Goal: Task Accomplishment & Management: Manage account settings

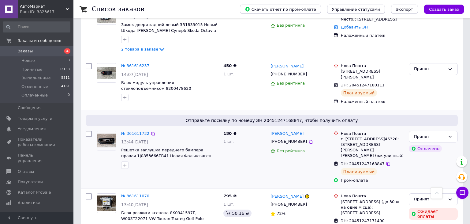
scroll to position [65, 0]
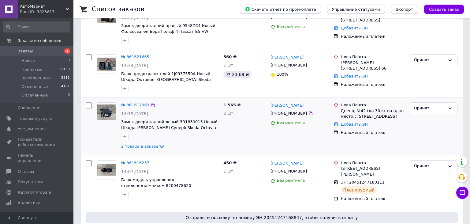
click at [351, 124] on link "Добавить ЭН" at bounding box center [354, 124] width 27 height 5
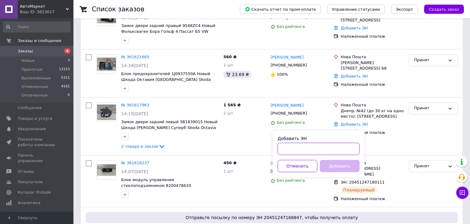
paste input "20451247208335"
type input "20451247208335"
click at [340, 160] on button "Добавить" at bounding box center [340, 166] width 40 height 12
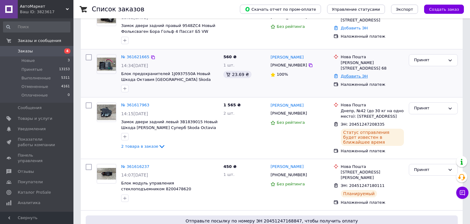
click at [348, 76] on link "Добавить ЭН" at bounding box center [354, 76] width 27 height 5
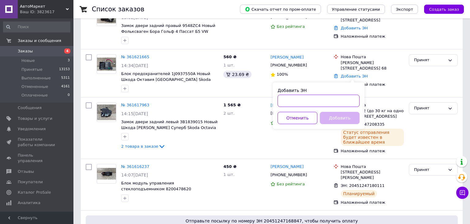
paste input "20451247192389"
type input "20451247192389"
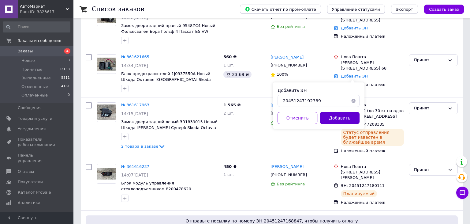
click at [336, 117] on button "Добавить" at bounding box center [340, 118] width 40 height 12
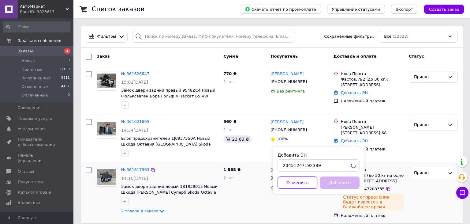
scroll to position [0, 0]
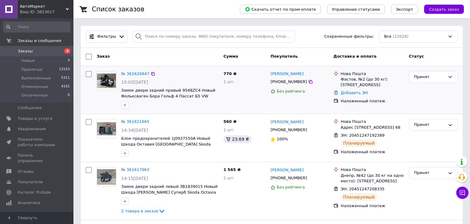
click at [37, 48] on link "Заказы 3" at bounding box center [36, 51] width 73 height 10
drag, startPoint x: 299, startPoint y: 83, endPoint x: 278, endPoint y: 80, distance: 21.5
click at [278, 80] on div "[PHONE_NUMBER]" at bounding box center [299, 81] width 59 height 7
drag, startPoint x: 270, startPoint y: 82, endPoint x: 299, endPoint y: 81, distance: 28.5
click at [299, 81] on div "[PHONE_NUMBER]" at bounding box center [288, 82] width 39 height 8
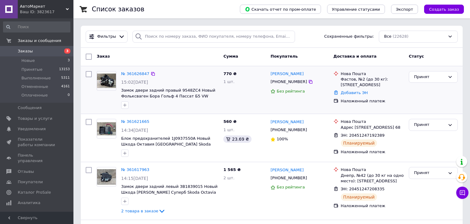
click at [259, 93] on div "770 ₴ 1 шт." at bounding box center [244, 90] width 47 height 43
click at [36, 49] on span "Заказы" at bounding box center [37, 51] width 39 height 6
drag, startPoint x: 31, startPoint y: 48, endPoint x: 124, endPoint y: 87, distance: 100.9
click at [31, 49] on span "Заказы" at bounding box center [37, 51] width 39 height 6
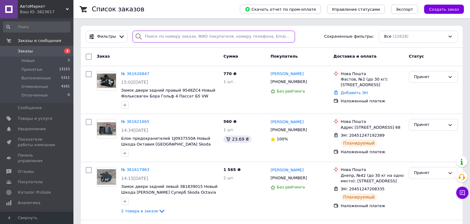
click at [195, 39] on input "search" at bounding box center [213, 37] width 163 height 12
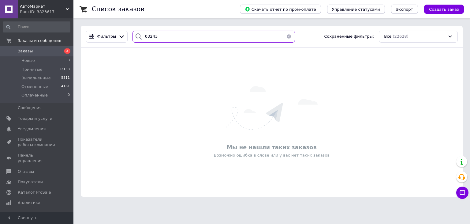
type input "03243"
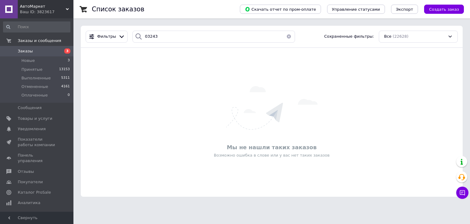
click at [31, 51] on span "Заказы" at bounding box center [37, 51] width 39 height 6
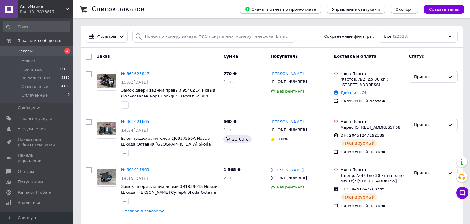
click at [32, 47] on link "Заказы 3" at bounding box center [36, 51] width 73 height 10
click at [28, 50] on span "Заказы" at bounding box center [25, 51] width 15 height 6
click at [35, 49] on span "Заказы" at bounding box center [37, 51] width 39 height 6
click at [26, 51] on span "Заказы" at bounding box center [25, 51] width 15 height 6
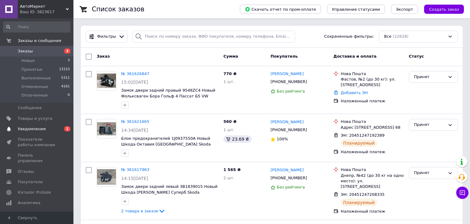
click at [33, 126] on span "Уведомления" at bounding box center [32, 129] width 28 height 6
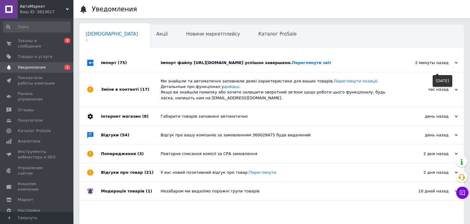
click at [456, 64] on use at bounding box center [456, 63] width 3 height 2
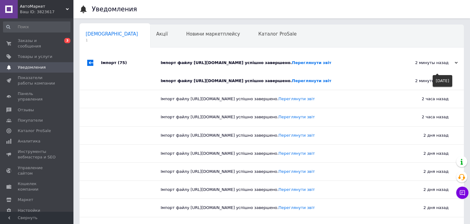
click at [456, 64] on use at bounding box center [456, 63] width 3 height 2
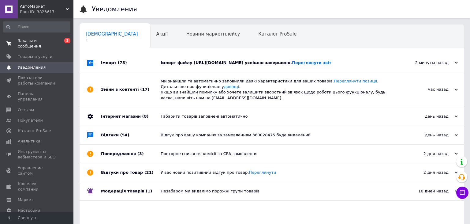
click at [32, 40] on span "Заказы и сообщения" at bounding box center [37, 43] width 39 height 11
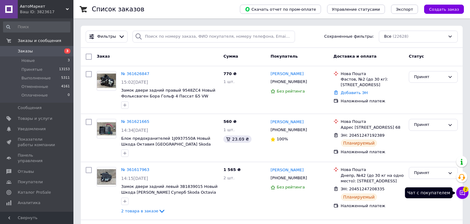
click at [460, 196] on button "Чат с покупателем 2" at bounding box center [462, 192] width 12 height 12
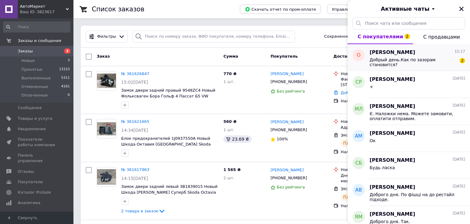
click at [391, 53] on span "Олександр Ганшин" at bounding box center [392, 52] width 46 height 7
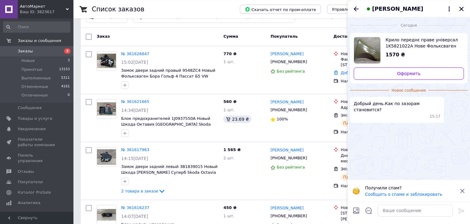
scroll to position [32, 0]
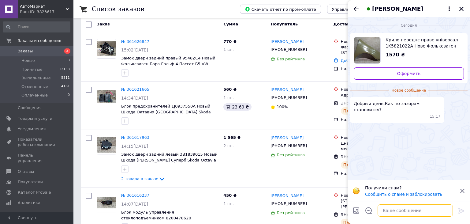
click at [407, 209] on textarea at bounding box center [414, 210] width 75 height 12
click at [406, 211] on textarea "Доброго дня. Стаэ нормально" at bounding box center [408, 210] width 87 height 12
click at [433, 210] on textarea "Доброго дня. Стає нормально" at bounding box center [408, 210] width 87 height 12
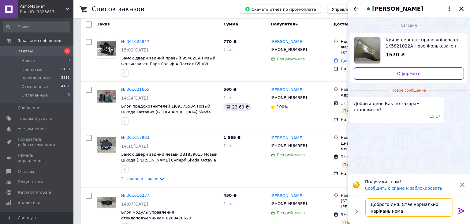
type textarea "Доброго дня. Стає нормально, нарікань нема."
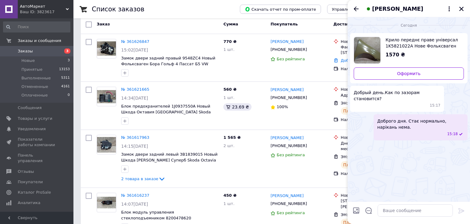
click at [354, 8] on icon "Назад" at bounding box center [355, 8] width 7 height 7
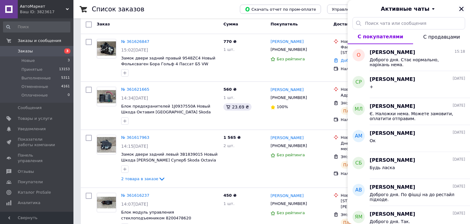
click at [461, 9] on icon "Закрыть" at bounding box center [461, 9] width 6 height 6
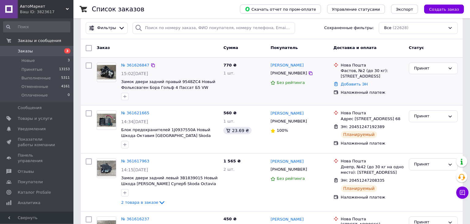
scroll to position [0, 0]
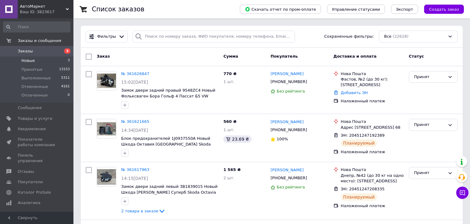
click at [30, 58] on span "Новые" at bounding box center [27, 61] width 13 height 6
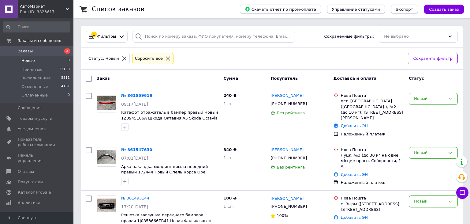
click at [33, 48] on link "Заказы 3" at bounding box center [36, 51] width 73 height 10
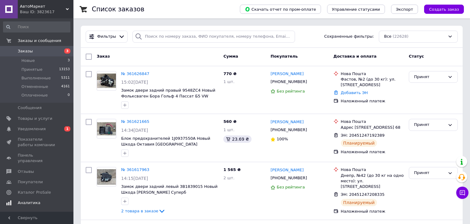
click at [35, 128] on span "Уведомления" at bounding box center [32, 129] width 28 height 6
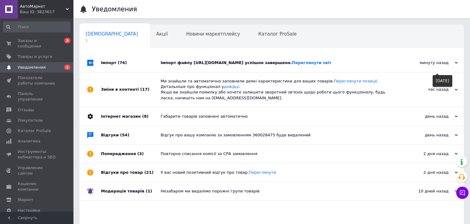
click at [454, 65] on div "минуту назад" at bounding box center [426, 63] width 61 height 6
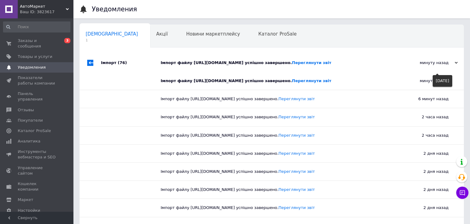
click at [455, 64] on icon at bounding box center [456, 62] width 3 height 3
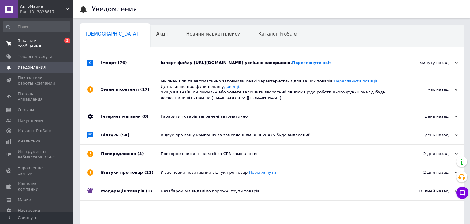
click at [36, 43] on span "Заказы и сообщения" at bounding box center [37, 43] width 39 height 11
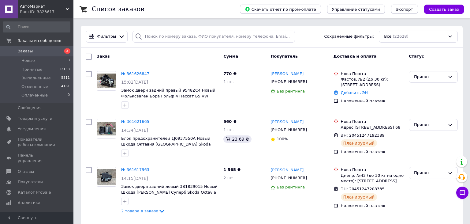
click at [35, 52] on span "Заказы" at bounding box center [37, 51] width 39 height 6
click at [32, 48] on span "Заказы" at bounding box center [37, 51] width 39 height 6
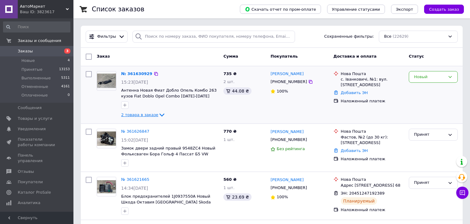
click at [143, 112] on span "2 товара в заказе" at bounding box center [139, 114] width 37 height 5
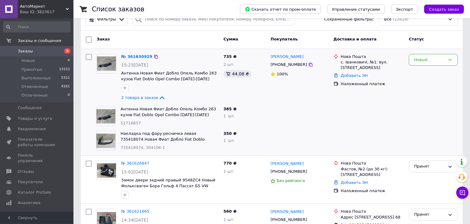
scroll to position [32, 0]
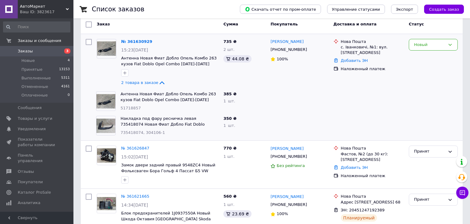
click at [129, 132] on span "735418074, 304106-1" at bounding box center [143, 132] width 44 height 5
copy span "735418074"
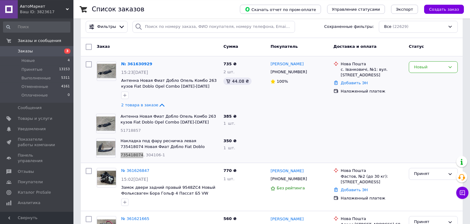
scroll to position [0, 0]
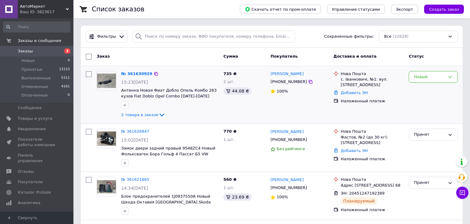
drag, startPoint x: 149, startPoint y: 115, endPoint x: 221, endPoint y: 116, distance: 72.2
click at [150, 114] on span "2 товара в заказе" at bounding box center [139, 114] width 37 height 5
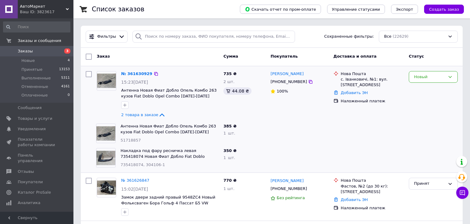
click at [352, 79] on div "с. Іванковичі, №1: вул. [STREET_ADDRESS]" at bounding box center [372, 81] width 63 height 11
drag, startPoint x: 303, startPoint y: 74, endPoint x: 269, endPoint y: 76, distance: 34.9
click at [269, 76] on div "[PERSON_NAME] [PHONE_NUMBER] 100%" at bounding box center [299, 95] width 63 height 53
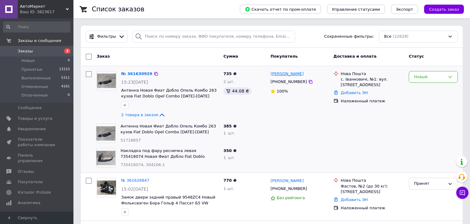
copy link "[PERSON_NAME]"
click at [286, 84] on div "[PHONE_NUMBER]" at bounding box center [288, 82] width 39 height 8
copy div "380689575367"
drag, startPoint x: 120, startPoint y: 121, endPoint x: 149, endPoint y: 126, distance: 30.1
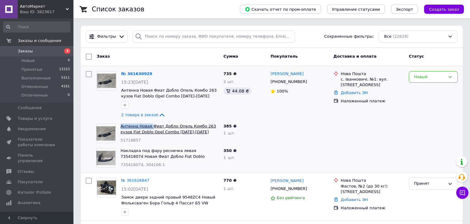
click at [149, 126] on div "Антенна Новая Фиат Добло Опель Комбо 263 кузов Fiat Doblo Opel Combo 2010-2015 …" at bounding box center [169, 133] width 103 height 24
copy link "Антенна Новая"
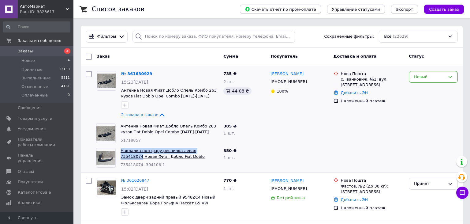
drag, startPoint x: 121, startPoint y: 149, endPoint x: 206, endPoint y: 149, distance: 85.0
click at [206, 149] on div "Накладка под фару ресничка левая 735418074 Новая Фиат Добло Fiat Doblo 2005-200…" at bounding box center [169, 157] width 103 height 24
copy link "Накладка под фару ресничка левая 735418074"
click at [424, 80] on div "Новый" at bounding box center [433, 77] width 49 height 12
click at [422, 89] on li "Принят" at bounding box center [433, 89] width 48 height 11
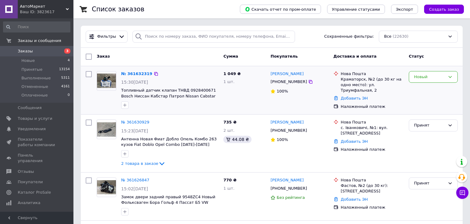
click at [292, 82] on div "[PHONE_NUMBER]" at bounding box center [288, 82] width 39 height 8
copy div "380999369795"
drag, startPoint x: 121, startPoint y: 87, endPoint x: 187, endPoint y: 91, distance: 66.5
click at [203, 89] on div "№ 361632319 15:30[DATE] Топливный датчик клапан ТНВД 0928400671 Bosch Ниссан Ка…" at bounding box center [170, 90] width 102 height 43
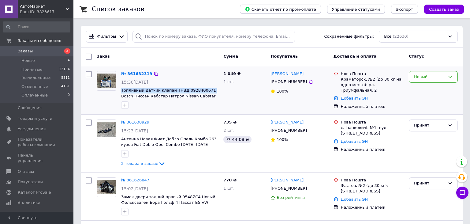
copy span "Топливный датчик клапан ТНВД 0928400671"
click at [357, 77] on div "Краматорск, №2 (до 30 кг на одно место): ул. Триумфальная, 2" at bounding box center [372, 84] width 63 height 17
click at [358, 77] on div "Краматорск, №2 (до 30 кг на одно место): ул. Триумфальная, 2" at bounding box center [372, 84] width 63 height 17
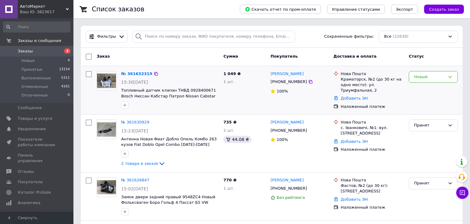
click at [358, 78] on div "Краматорск, №2 (до 30 кг на одно место): ул. Триумфальная, 2" at bounding box center [372, 84] width 63 height 17
drag, startPoint x: 180, startPoint y: 87, endPoint x: 203, endPoint y: 90, distance: 22.8
click at [203, 90] on span "Топливный датчик клапан ТНВД 0928400671 Bosch Ниссан Кабстар Патрол Nissan Cabs…" at bounding box center [169, 92] width 97 height 11
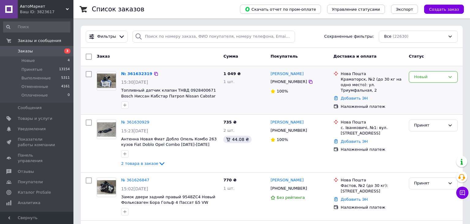
click at [237, 91] on div "1 049 ₴ 1 шт." at bounding box center [244, 90] width 47 height 43
click at [351, 82] on div "Краматорск, №2 (до 30 кг на одно место): ул. Триумфальная, 2" at bounding box center [372, 84] width 63 height 17
drag, startPoint x: 180, startPoint y: 87, endPoint x: 204, endPoint y: 88, distance: 23.9
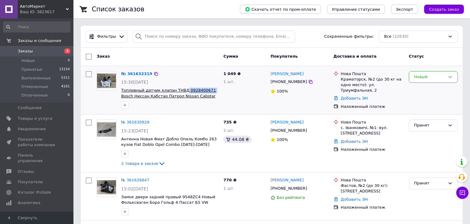
click at [204, 88] on div "№ 361632319 15:30, 12.09.2025 Топливный датчик клапан ТНВД 0928400671 Bosch Нис…" at bounding box center [170, 90] width 102 height 43
click at [240, 87] on div "1 049 ₴ 1 шт." at bounding box center [244, 90] width 47 height 43
click at [358, 79] on div "Краматорск, №2 (до 30 кг на одно место): ул. Триумфальная, 2" at bounding box center [372, 84] width 63 height 17
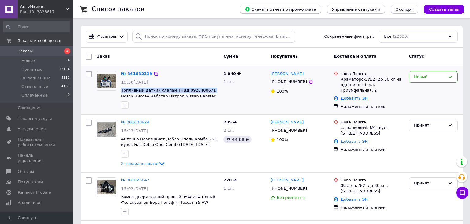
drag, startPoint x: 120, startPoint y: 87, endPoint x: 202, endPoint y: 89, distance: 82.6
click at [203, 89] on div "№ 361632319 15:30, 12.09.2025 Топливный датчик клапан ТНВД 0928400671 Bosch Нис…" at bounding box center [170, 90] width 102 height 43
copy span "Топливный датчик клапан ТНВД 0928400671"
click at [355, 75] on div "Нова Пошта" at bounding box center [372, 74] width 63 height 6
drag, startPoint x: 284, startPoint y: 74, endPoint x: 269, endPoint y: 74, distance: 15.6
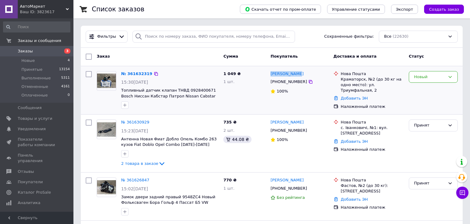
click at [269, 74] on div "Сергій Грозь +380999369795 100%" at bounding box center [299, 90] width 63 height 43
copy link "Сергій Грозь"
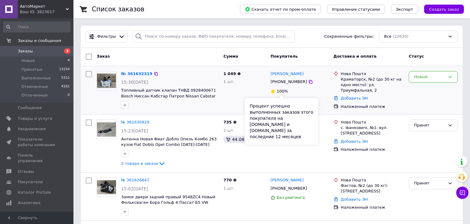
click at [287, 84] on div "+380999369795" at bounding box center [288, 82] width 39 height 8
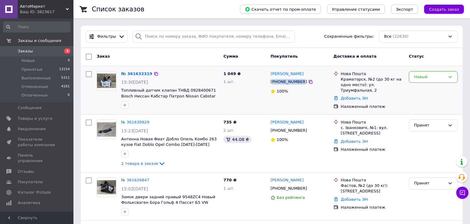
click at [287, 84] on div "+380999369795" at bounding box center [288, 82] width 39 height 8
copy div "380999369795"
click at [423, 78] on div "Новый" at bounding box center [429, 77] width 31 height 6
click at [421, 89] on li "Принят" at bounding box center [433, 89] width 48 height 11
click at [33, 51] on span "Заказы" at bounding box center [37, 51] width 39 height 6
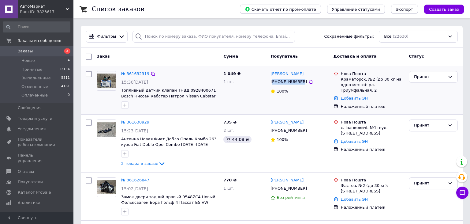
click at [32, 50] on span "Заказы" at bounding box center [37, 51] width 39 height 6
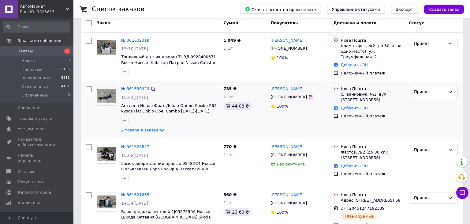
scroll to position [32, 0]
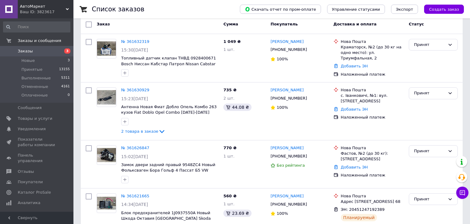
click at [28, 49] on span "Заказы" at bounding box center [25, 51] width 15 height 6
click at [36, 51] on span "Заказы" at bounding box center [37, 51] width 39 height 6
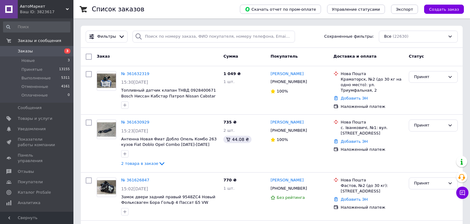
click at [34, 50] on span "Заказы" at bounding box center [37, 51] width 39 height 6
click at [26, 61] on span "Новые" at bounding box center [27, 61] width 13 height 6
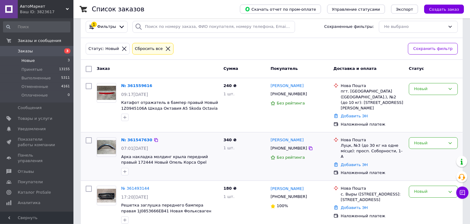
scroll to position [15, 0]
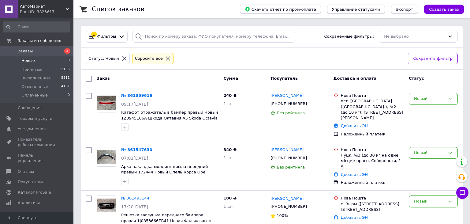
click at [36, 49] on span "Заказы" at bounding box center [37, 51] width 39 height 6
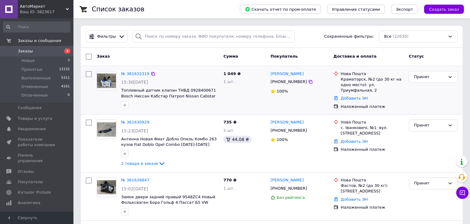
scroll to position [32, 0]
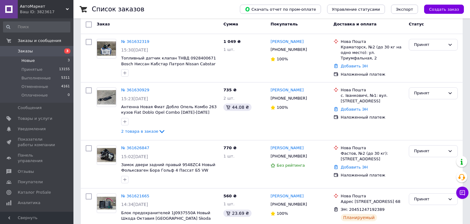
click at [32, 61] on span "Новые" at bounding box center [27, 61] width 13 height 6
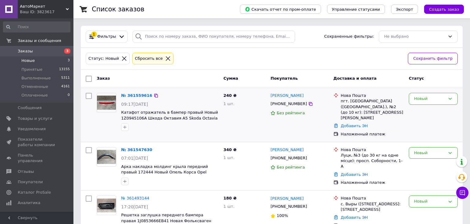
scroll to position [15, 0]
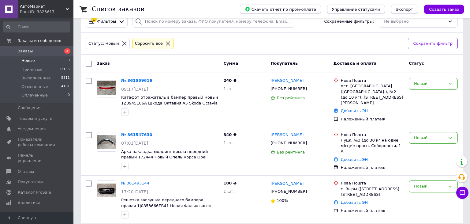
click at [29, 49] on span "Заказы" at bounding box center [25, 51] width 15 height 6
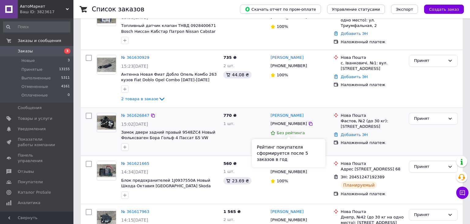
scroll to position [97, 0]
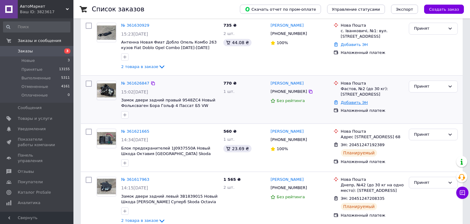
click at [356, 101] on link "Добавить ЭН" at bounding box center [354, 102] width 27 height 5
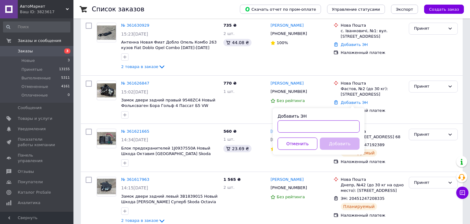
paste input "20451247285623"
type input "20451247285623"
click at [339, 141] on button "Добавить" at bounding box center [340, 143] width 40 height 12
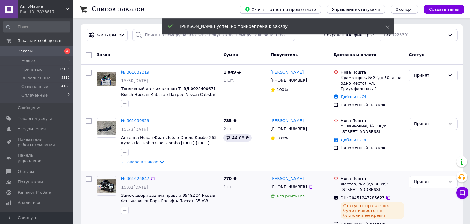
scroll to position [0, 0]
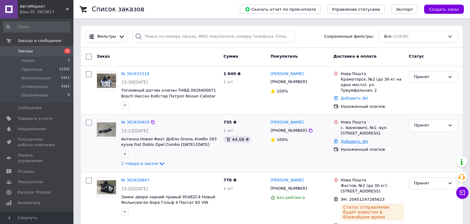
click at [354, 139] on link "Добавить ЭН" at bounding box center [354, 141] width 27 height 5
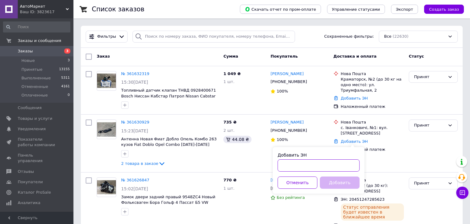
paste input "20451247288279"
type input "20451247288279"
click at [337, 179] on button "Добавить" at bounding box center [340, 182] width 40 height 12
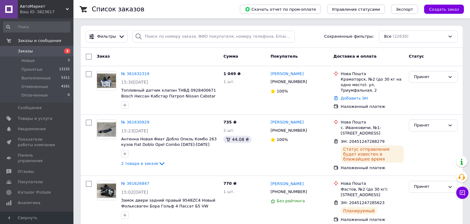
click at [42, 49] on span "Заказы" at bounding box center [37, 51] width 39 height 6
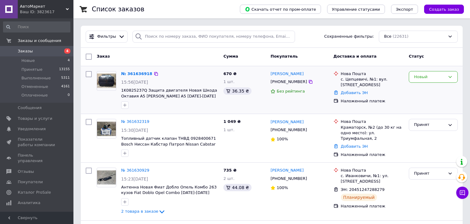
click at [358, 76] on div "с. Цепцевичі, №1: вул. [STREET_ADDRESS]" at bounding box center [372, 81] width 63 height 11
click at [358, 77] on div "с. Цепцевичі, №1: вул. [STREET_ADDRESS]" at bounding box center [372, 81] width 63 height 11
drag, startPoint x: 121, startPoint y: 89, endPoint x: 149, endPoint y: 89, distance: 28.1
click at [157, 89] on div "№ 361636918 15:56, 12.09.2025 1K0825237Q Защита двигателя Новая Шкода Октавия А…" at bounding box center [170, 90] width 102 height 43
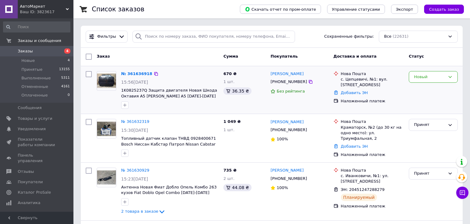
click at [119, 87] on div "№ 361636918 15:56, 12.09.2025 1K0825237Q Защита двигателя Новая Шкода Октавия А…" at bounding box center [170, 90] width 102 height 43
drag, startPoint x: 121, startPoint y: 88, endPoint x: 143, endPoint y: 90, distance: 22.1
click at [143, 90] on div "№ 361636918 15:56, 12.09.2025 1K0825237Q Защита двигателя Новая Шкода Октавия А…" at bounding box center [170, 90] width 102 height 43
copy span "1K0825237Q"
drag, startPoint x: 309, startPoint y: 74, endPoint x: 270, endPoint y: 73, distance: 39.5
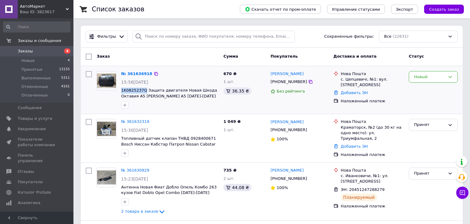
click at [270, 73] on div "[PERSON_NAME]" at bounding box center [299, 73] width 59 height 7
copy link "[PERSON_NAME]"
click at [290, 85] on div "[PHONE_NUMBER]" at bounding box center [288, 82] width 39 height 8
copy div "380963907456"
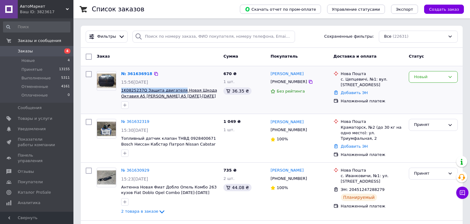
drag, startPoint x: 120, startPoint y: 89, endPoint x: 177, endPoint y: 91, distance: 57.8
click at [177, 91] on div "№ 361636918 15:56, 12.09.2025 1K0825237Q Защита двигателя Новая Шкода Октавия А…" at bounding box center [170, 90] width 102 height 43
copy span "1K0825237Q Защита двигателя"
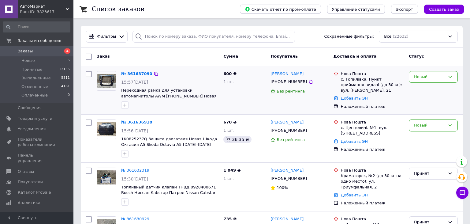
click at [349, 79] on div "с. Топилівка, Пункт приймання-видачі (до 30 кг): вул. [PERSON_NAME], 21" at bounding box center [372, 84] width 63 height 17
click at [347, 79] on div "с. Топилівка, Пункт приймання-видачі (до 30 кг): вул. Алея Миру, 21" at bounding box center [372, 84] width 63 height 17
click at [347, 79] on div "с. Топилівка, Пункт приймання-видачі (до 30 кг): вул. [PERSON_NAME], 21" at bounding box center [372, 84] width 63 height 17
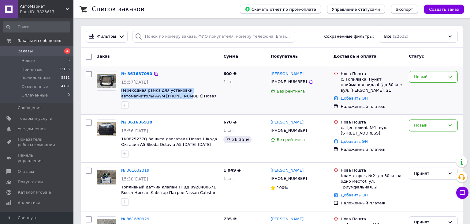
drag, startPoint x: 119, startPoint y: 89, endPoint x: 152, endPoint y: 96, distance: 33.1
click at [152, 96] on div "№ 361637090 15:57, 12.09.2025 Переходная рамка для установки автомагнитолы AWM …" at bounding box center [170, 90] width 102 height 43
copy span "Переходная рамка для установки автомагнитолы AWM 781-35-035"
drag, startPoint x: 303, startPoint y: 74, endPoint x: 269, endPoint y: 74, distance: 34.3
click at [269, 74] on div "Ігор Онопрієнко +380680305175 Без рейтинга" at bounding box center [299, 90] width 63 height 43
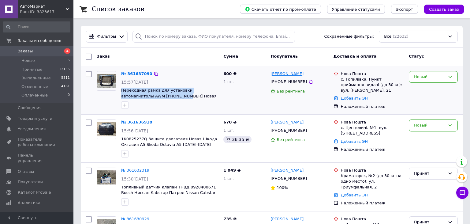
copy link "[PERSON_NAME]"
click at [289, 81] on div "+380680305175" at bounding box center [288, 82] width 39 height 8
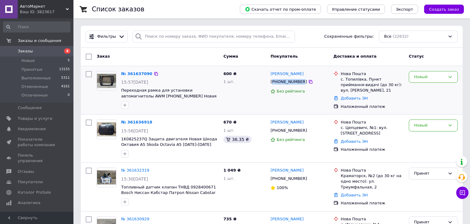
click at [289, 81] on div "[PHONE_NUMBER]" at bounding box center [288, 82] width 39 height 8
copy div "380680305175"
click at [445, 75] on div "Новый" at bounding box center [433, 77] width 49 height 12
click at [423, 87] on li "Принят" at bounding box center [433, 89] width 48 height 11
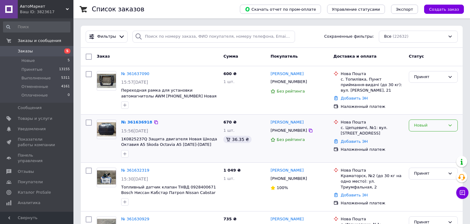
click at [428, 125] on div "Новый" at bounding box center [429, 125] width 31 height 6
click at [427, 135] on li "Принят" at bounding box center [433, 137] width 48 height 11
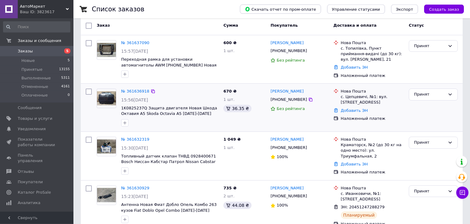
scroll to position [32, 0]
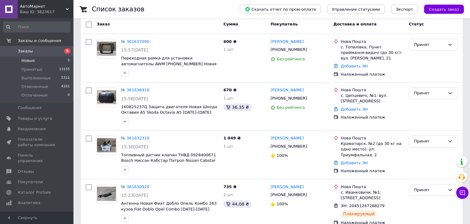
click at [28, 60] on span "Новые" at bounding box center [27, 61] width 13 height 6
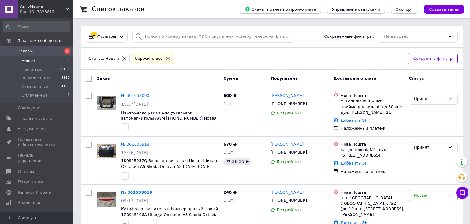
click at [40, 49] on span "Заказы" at bounding box center [37, 51] width 39 height 6
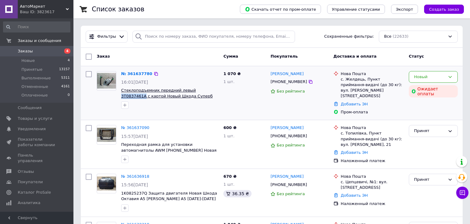
drag, startPoint x: 186, startPoint y: 87, endPoint x: 208, endPoint y: 89, distance: 21.9
click at [209, 89] on div "№ 361637780 16:01[DATE] Стеклоподъемник передний левый 3T0837461A с картой Новы…" at bounding box center [170, 90] width 102 height 43
copy span "3T0837461A"
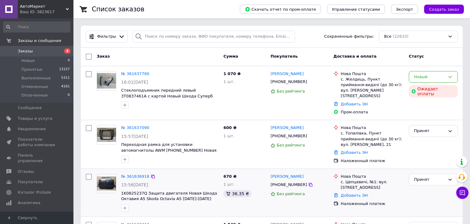
click at [359, 179] on div "с. Цепцевичі, №1: вул. Молодіжна, 19Б" at bounding box center [372, 184] width 63 height 11
copy div "Цепцевичі"
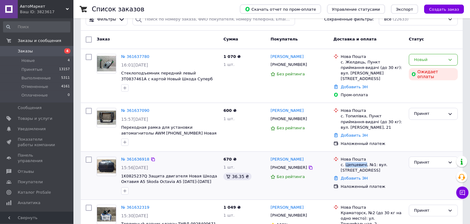
scroll to position [32, 0]
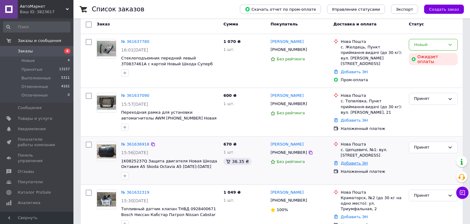
click at [353, 161] on link "Добавить ЭН" at bounding box center [354, 163] width 27 height 5
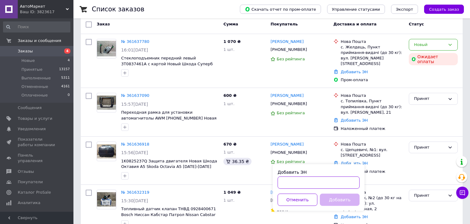
paste input "20451247313236"
type input "20451247313236"
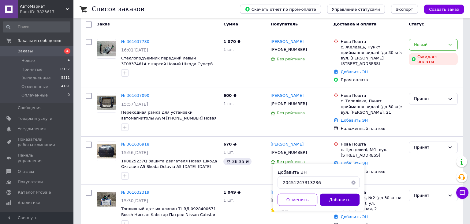
click at [336, 198] on button "Добавить" at bounding box center [340, 199] width 40 height 12
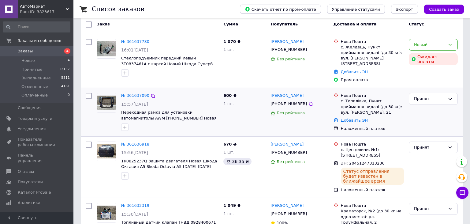
click at [246, 101] on div "1 шт." at bounding box center [244, 104] width 42 height 6
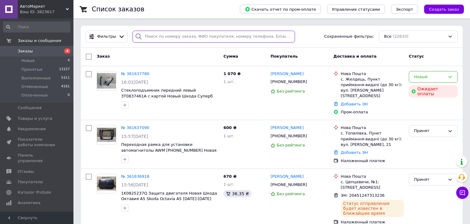
paste input "20451246882153"
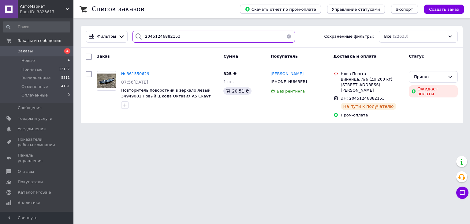
type input "20451246882153"
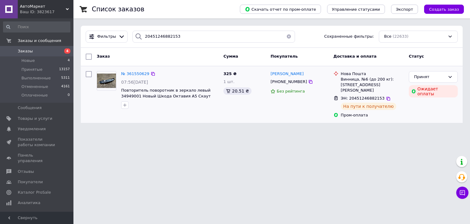
click at [370, 102] on div "На пути к получателю" at bounding box center [368, 105] width 55 height 7
click at [369, 96] on span "ЭН: 20451246882153" at bounding box center [363, 98] width 44 height 5
click at [288, 130] on html "АвтоМаркет Ваш ID: 3823617 Сайт АвтоМаркет Кабинет покупателя Проверить состоян…" at bounding box center [235, 65] width 470 height 130
click at [355, 96] on span "ЭН: 20451246882153" at bounding box center [363, 98] width 44 height 5
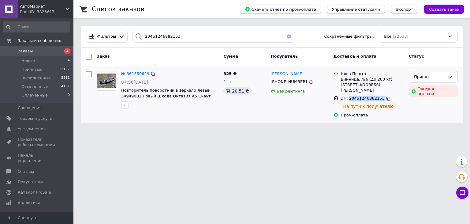
click at [355, 96] on span "ЭН: 20451246882153" at bounding box center [363, 98] width 44 height 5
copy span "20451246882153"
click at [34, 48] on link "Заказы 4" at bounding box center [36, 51] width 73 height 10
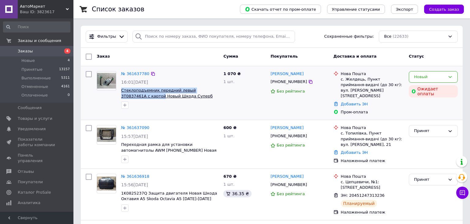
drag, startPoint x: 120, startPoint y: 88, endPoint x: 134, endPoint y: 97, distance: 16.5
click at [134, 97] on div "№ 361637780 16:01, 12.09.2025 Стеклоподъемник передний левый 3T0837461A с карто…" at bounding box center [170, 90] width 102 height 43
copy span "Стеклоподъемник передний левый 3T0837461A с картой"
drag, startPoint x: 120, startPoint y: 88, endPoint x: 128, endPoint y: 97, distance: 12.1
click at [134, 97] on div "№ 361637780 16:01[DATE] Стеклоподъемник передний левый 3T0837461A с картой Новы…" at bounding box center [170, 90] width 102 height 43
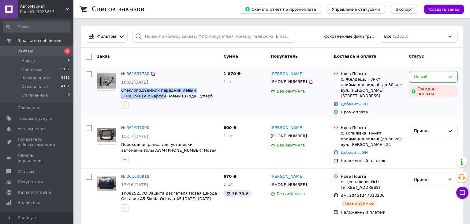
copy span "Стеклоподъемник передний левый 3T0837461A с картой"
click at [359, 79] on div "с. Желдець, Пункт приймання-видачі (до 30 кг): вул. [PERSON_NAME][STREET_ADDRES…" at bounding box center [372, 87] width 63 height 22
drag, startPoint x: 305, startPoint y: 70, endPoint x: 271, endPoint y: 72, distance: 34.3
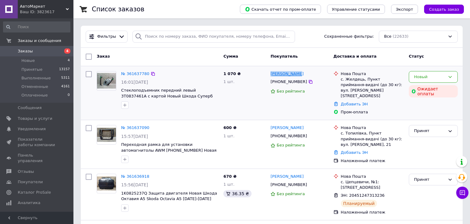
click at [271, 72] on div "[PERSON_NAME]" at bounding box center [299, 73] width 59 height 7
copy link "[PERSON_NAME]"
click at [293, 83] on div "[PHONE_NUMBER]" at bounding box center [288, 82] width 39 height 8
copy div "380687512561"
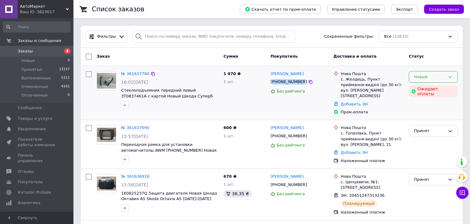
click at [456, 74] on div "Новый" at bounding box center [433, 77] width 49 height 12
click at [428, 88] on li "Принят" at bounding box center [433, 89] width 48 height 11
click at [30, 51] on span "Заказы" at bounding box center [25, 51] width 15 height 6
click at [30, 59] on span "Новые" at bounding box center [27, 61] width 13 height 6
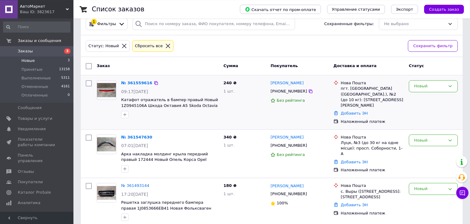
scroll to position [15, 0]
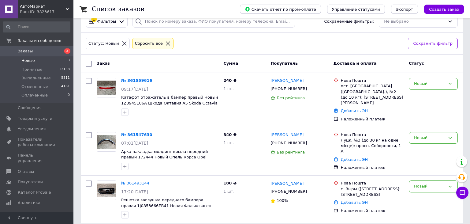
click at [26, 53] on span "Заказы" at bounding box center [25, 51] width 15 height 6
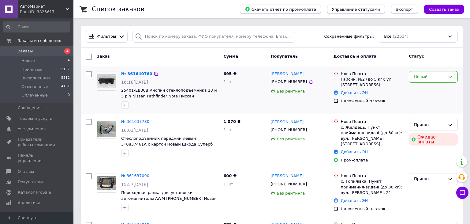
click at [352, 79] on div "Гайсин, №2 (до 5 кг): ул. [STREET_ADDRESS]" at bounding box center [372, 81] width 63 height 11
drag, startPoint x: 119, startPoint y: 88, endPoint x: 213, endPoint y: 91, distance: 94.2
click at [213, 91] on div "№ 361640760 16:18[DATE] 25401-EB30B Кнопки стеклоподъемника 13 и 3 pin Nissan P…" at bounding box center [170, 90] width 102 height 43
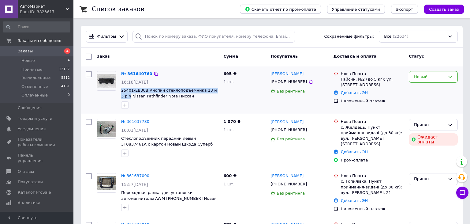
copy span "25401-EB30B Кнопки стеклоподъемника 13 и 3 pin"
click at [351, 86] on div "Гайсин, №2 (до 5 кг): ул. [STREET_ADDRESS]" at bounding box center [372, 81] width 63 height 11
drag, startPoint x: 302, startPoint y: 73, endPoint x: 271, endPoint y: 75, distance: 30.9
click at [269, 75] on div "Юрий Попко +380985152751 Без рейтинга" at bounding box center [299, 90] width 63 height 43
copy link "[PERSON_NAME]"
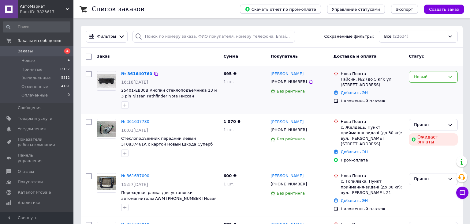
click at [292, 82] on div "[PHONE_NUMBER]" at bounding box center [288, 82] width 39 height 8
copy div "380985152751"
click at [411, 78] on div "Новый" at bounding box center [433, 77] width 49 height 12
click at [414, 86] on li "Принят" at bounding box center [433, 89] width 48 height 11
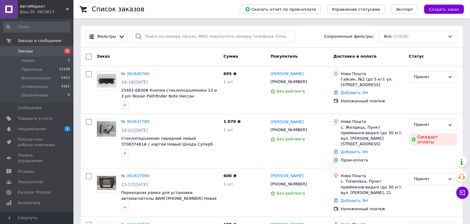
click at [31, 52] on span "Заказы" at bounding box center [37, 51] width 39 height 6
click at [33, 128] on span "Уведомления" at bounding box center [32, 129] width 28 height 6
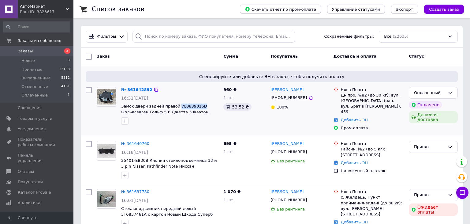
drag, startPoint x: 174, startPoint y: 103, endPoint x: 195, endPoint y: 107, distance: 20.5
click at [195, 107] on div "№ 361642892 16:31[DATE] Замок двери задней правой 7L0839016D Фольксваген Гольф …" at bounding box center [170, 105] width 102 height 43
copy span "7L0839016D"
drag, startPoint x: 121, startPoint y: 103, endPoint x: 172, endPoint y: 105, distance: 51.4
click at [172, 105] on div "№ 361642892 16:31, 12.09.2025 Замок двери задней правой 7L0839016D Фольксваген …" at bounding box center [170, 105] width 102 height 43
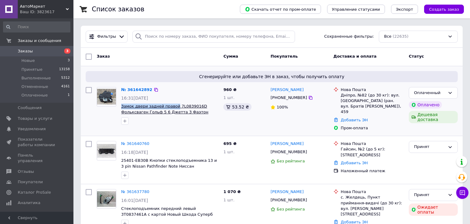
copy span "Замок двери задней правой"
click at [350, 95] on div "Дніпро, №82 (до 30 кг): вул. Велика Діївська (ран. вул. Братів Трофімових), 459" at bounding box center [372, 103] width 63 height 22
click at [325, 107] on div "100%" at bounding box center [299, 107] width 58 height 6
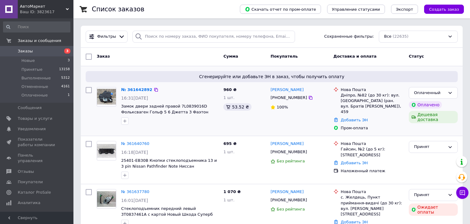
click at [354, 95] on div "Дніпро, №82 (до 30 кг): вул. Велика Діївська (ран. вул. Братів Трофімових), 459" at bounding box center [372, 103] width 63 height 22
click at [296, 97] on div "[PHONE_NUMBER]" at bounding box center [288, 98] width 39 height 8
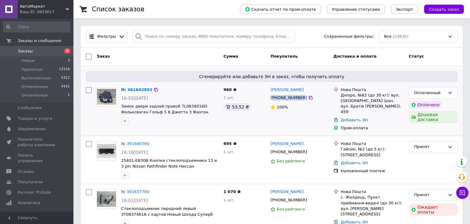
copy div "380983671604"
drag, startPoint x: 303, startPoint y: 89, endPoint x: 270, endPoint y: 92, distance: 32.8
click at [270, 92] on div "[PERSON_NAME]" at bounding box center [299, 89] width 59 height 7
copy link "[PERSON_NAME]"
drag, startPoint x: 450, startPoint y: 93, endPoint x: 442, endPoint y: 99, distance: 9.6
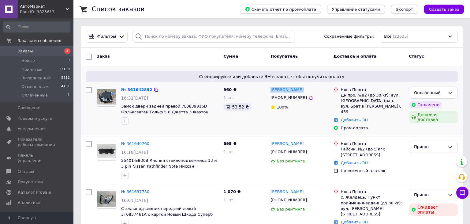
click at [449, 93] on icon at bounding box center [449, 93] width 3 height 2
click at [432, 106] on li "Принят" at bounding box center [433, 105] width 48 height 11
click at [351, 117] on link "Добавить ЭН" at bounding box center [354, 119] width 27 height 5
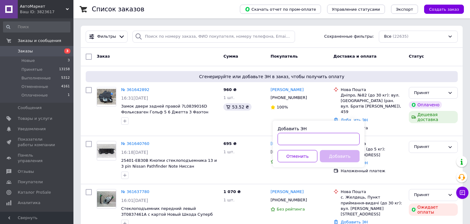
paste input "20451247355400"
type input "20451247355400"
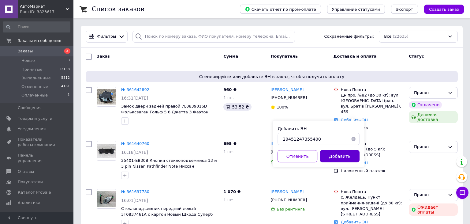
click at [340, 156] on button "Добавить" at bounding box center [340, 156] width 40 height 12
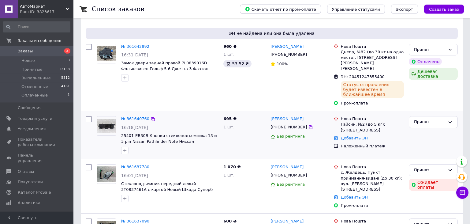
scroll to position [97, 0]
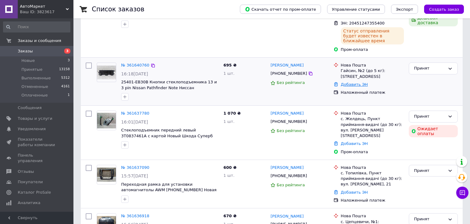
click at [352, 85] on link "Добавить ЭН" at bounding box center [354, 84] width 27 height 5
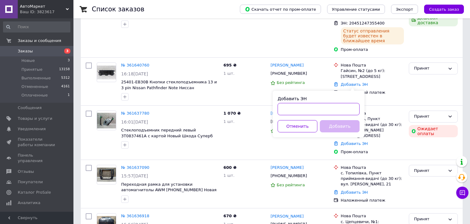
paste input "20451247341580"
type input "20451247341580"
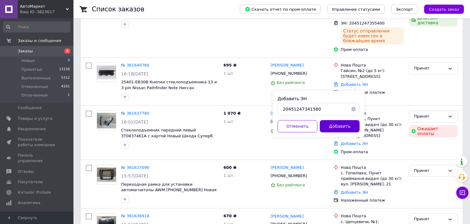
click at [337, 127] on button "Добавить" at bounding box center [340, 126] width 40 height 12
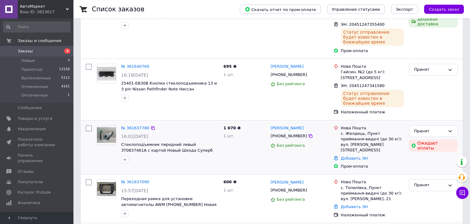
scroll to position [0, 0]
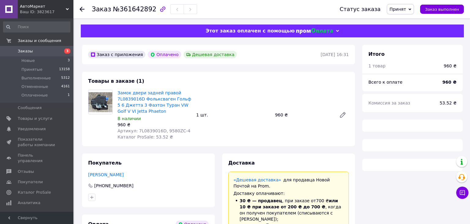
click at [169, 128] on div "Артикул: 7L0839016D, 9580ZC-4" at bounding box center [154, 131] width 74 height 6
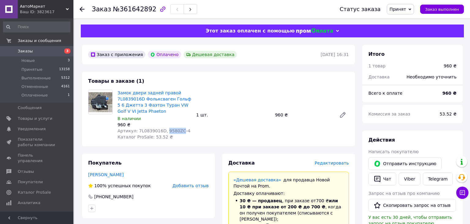
click at [169, 130] on span "Артикул: 7L0839016D, 9580ZC-4" at bounding box center [153, 130] width 73 height 5
drag, startPoint x: 169, startPoint y: 130, endPoint x: 185, endPoint y: 131, distance: 16.8
click at [185, 131] on div "Артикул: 7L0839016D, 9580ZC-4" at bounding box center [154, 131] width 74 height 6
copy span "9580ZC-4"
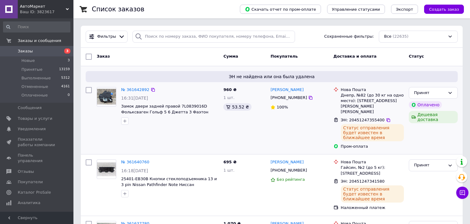
click at [287, 98] on div "[PHONE_NUMBER]" at bounding box center [288, 98] width 39 height 8
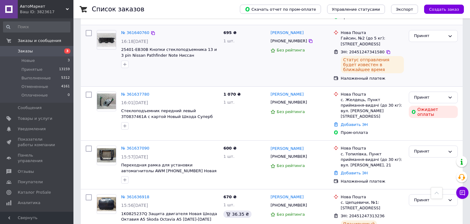
scroll to position [161, 0]
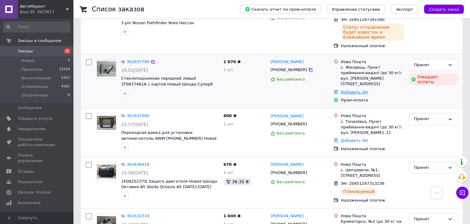
click at [362, 90] on link "Добавить ЭН" at bounding box center [354, 92] width 27 height 5
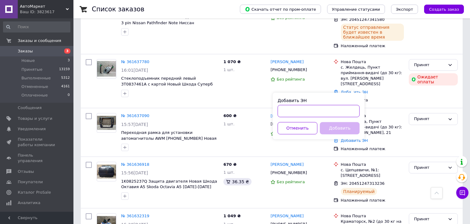
paste input "20451247342402"
type input "20451247342402"
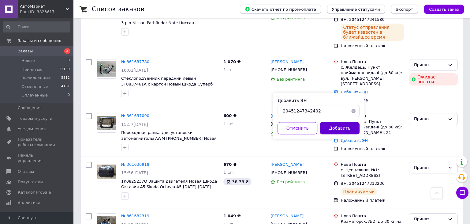
click at [336, 129] on button "Добавить" at bounding box center [340, 128] width 40 height 12
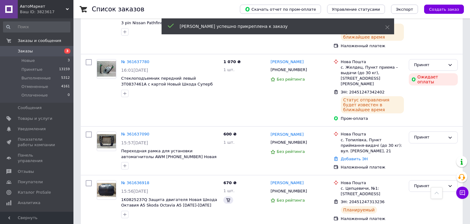
scroll to position [152, 0]
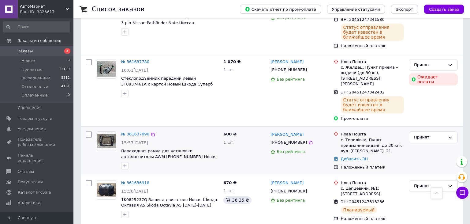
click at [354, 156] on div "Добавить ЭН" at bounding box center [372, 159] width 65 height 8
click at [344, 156] on link "Добавить ЭН" at bounding box center [354, 158] width 27 height 5
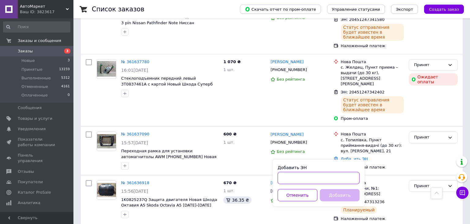
paste input "20451247329818"
type input "20451247329818"
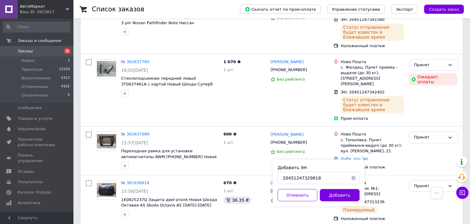
click at [339, 196] on button "Добавить" at bounding box center [340, 195] width 40 height 12
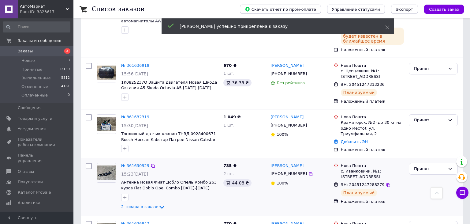
scroll to position [313, 0]
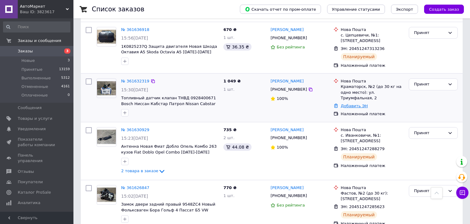
click at [347, 103] on link "Добавить ЭН" at bounding box center [354, 105] width 27 height 5
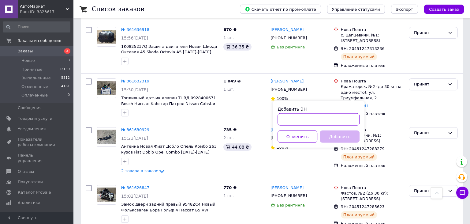
paste input "20451247294912"
type input "20451247294912"
drag, startPoint x: 336, startPoint y: 137, endPoint x: 330, endPoint y: 137, distance: 6.1
click at [336, 137] on button "Добавить" at bounding box center [340, 136] width 40 height 12
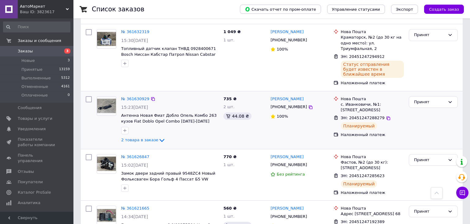
scroll to position [323, 0]
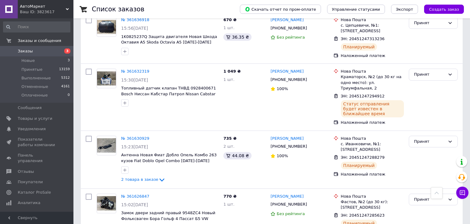
click at [39, 50] on span "Заказы" at bounding box center [37, 51] width 39 height 6
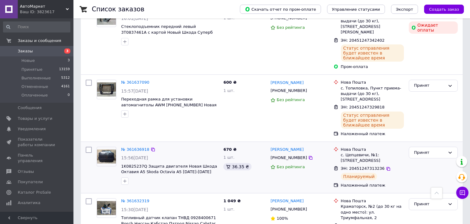
scroll to position [32, 0]
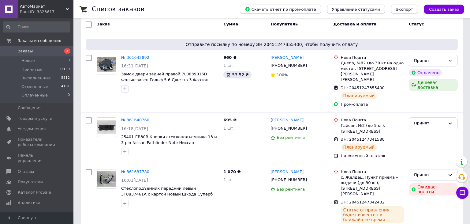
click at [35, 50] on span "Заказы" at bounding box center [37, 51] width 39 height 6
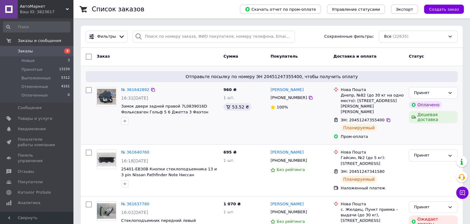
click at [30, 47] on link "Заказы 3" at bounding box center [36, 51] width 73 height 10
click at [34, 51] on span "Заказы" at bounding box center [37, 51] width 39 height 6
click at [31, 47] on link "Заказы 3" at bounding box center [36, 51] width 73 height 10
